Goal: Transaction & Acquisition: Purchase product/service

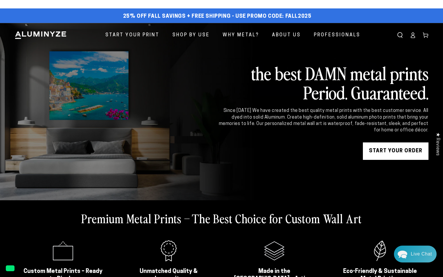
click at [30, 37] on link "Log in" at bounding box center [413, 35] width 13 height 13
click at [30, 35] on icon at bounding box center [426, 35] width 6 height 6
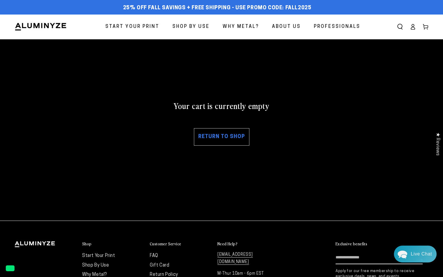
click at [213, 145] on link "Return to shop" at bounding box center [221, 136] width 55 height 17
click at [220, 140] on link "Return to shop" at bounding box center [221, 136] width 55 height 17
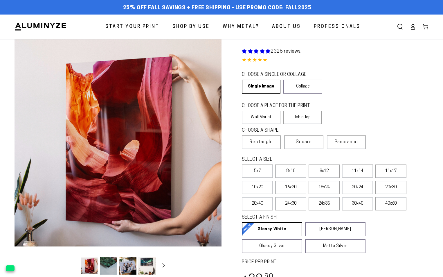
select select "**********"
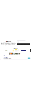
scroll to position [290, 0]
